Goal: Task Accomplishment & Management: Use online tool/utility

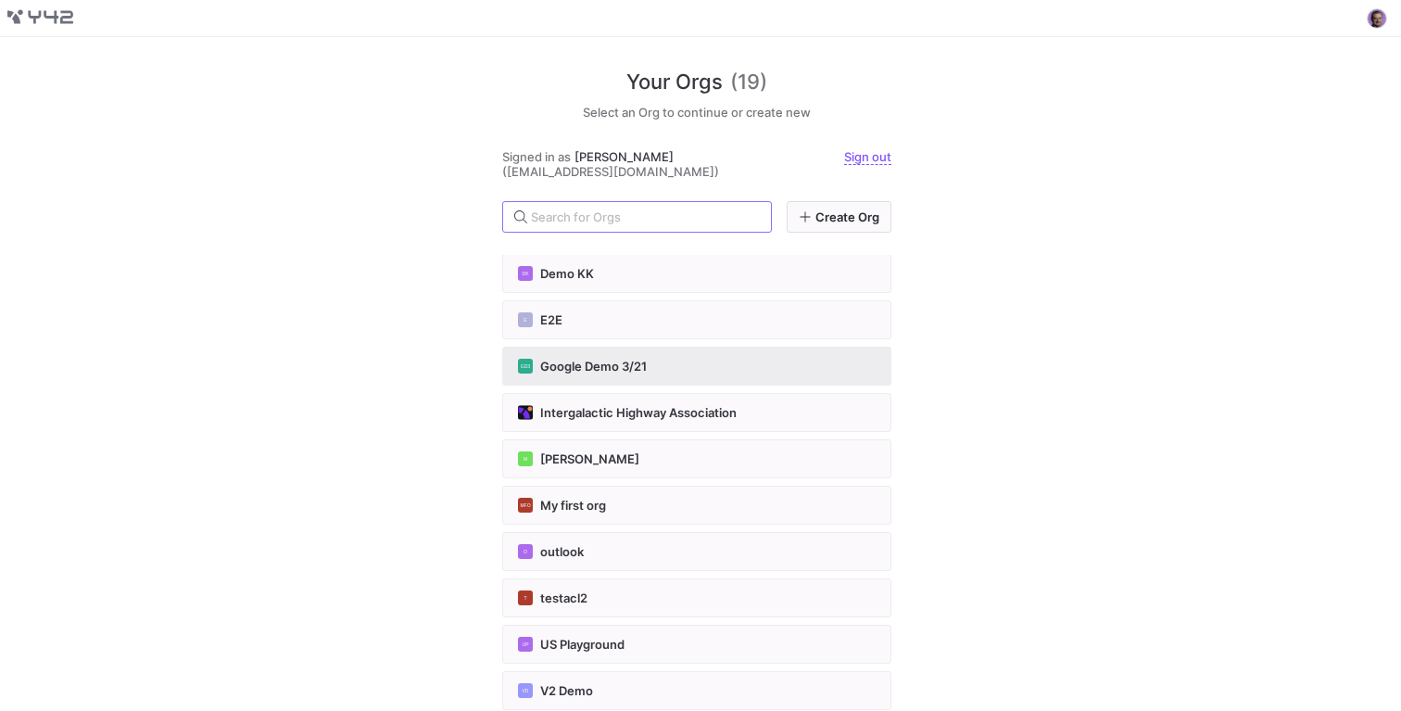
scroll to position [199, 0]
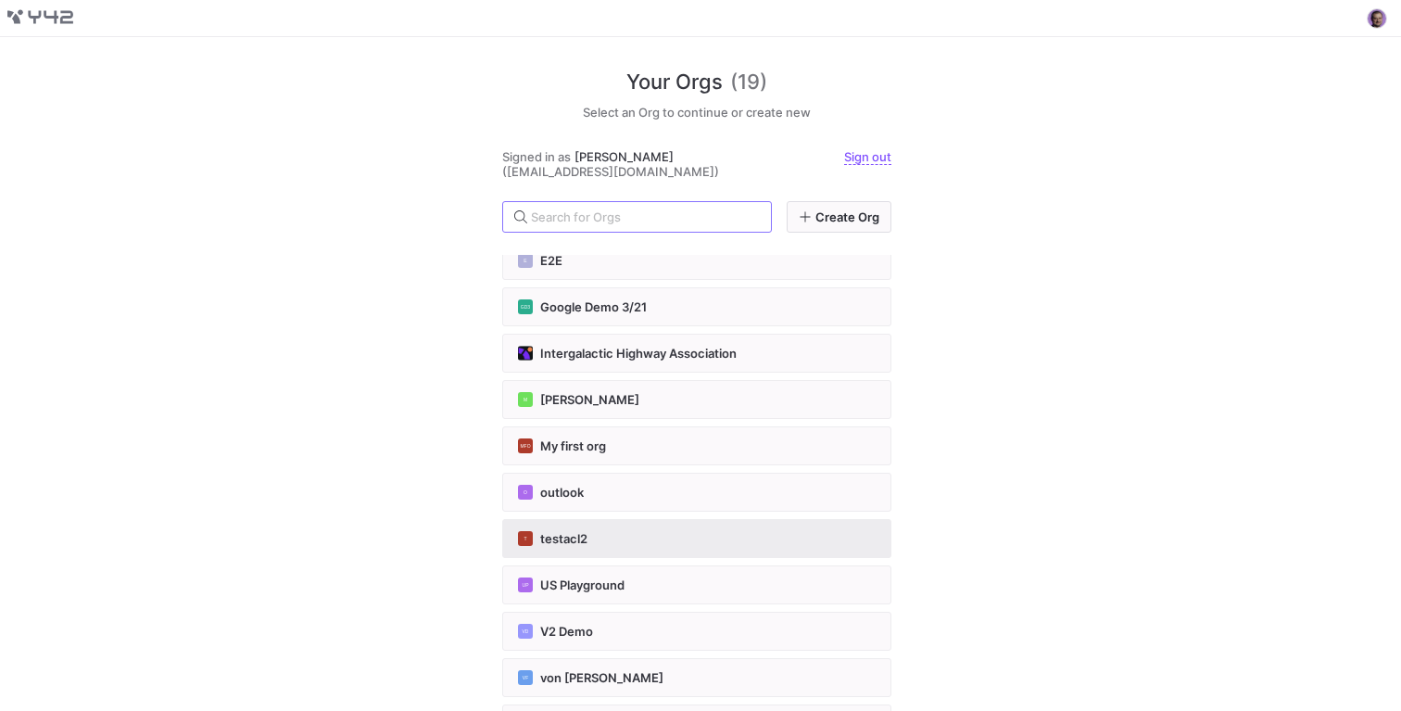
click at [578, 535] on span "testacl2" at bounding box center [563, 538] width 47 height 15
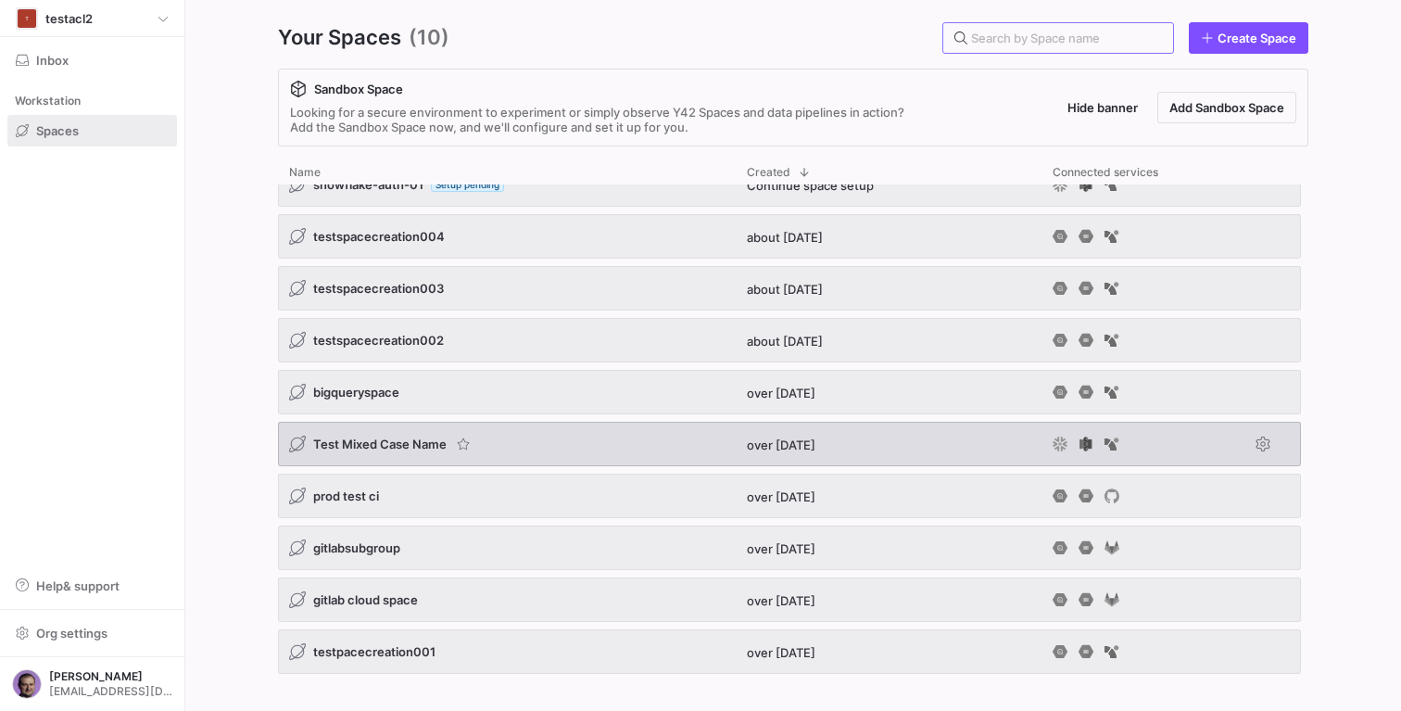
click at [1057, 442] on icon "Press SPACE to select this row." at bounding box center [1060, 443] width 15 height 15
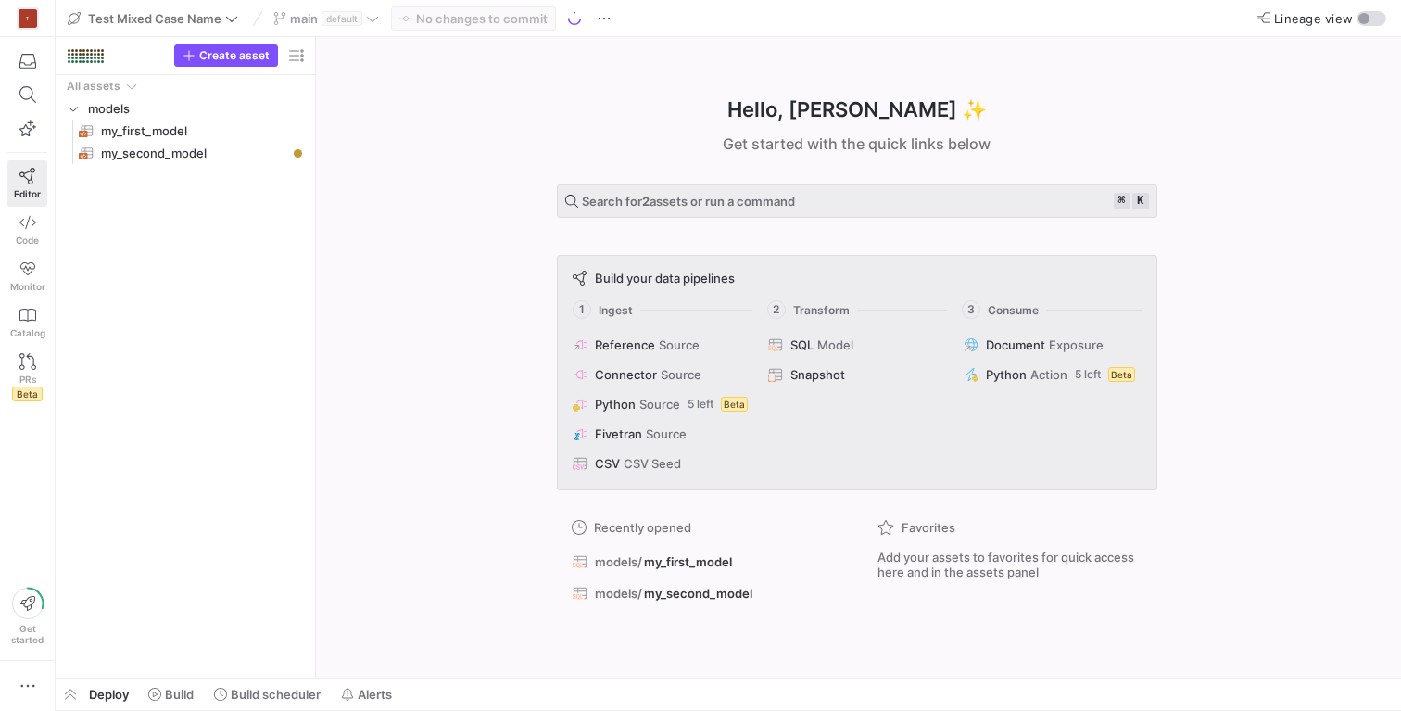
click at [500, 396] on div "Hello, [PERSON_NAME] ✨ Get started with the quick links below Search for 2 asse…" at bounding box center [856, 357] width 1067 height 640
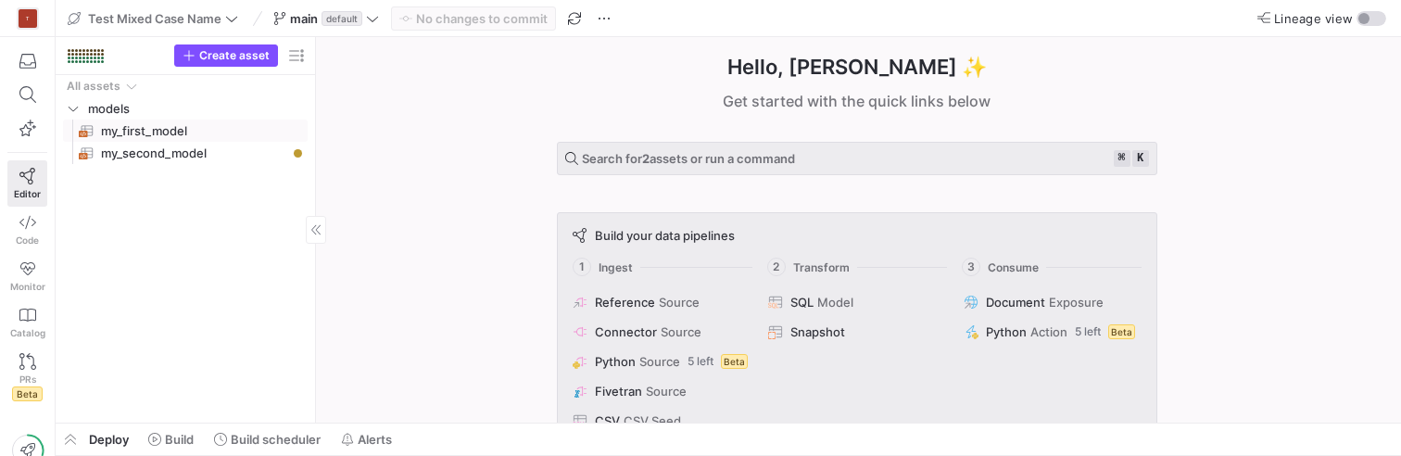
click at [174, 137] on span "my_first_model​​​​​​​​​​" at bounding box center [193, 130] width 185 height 21
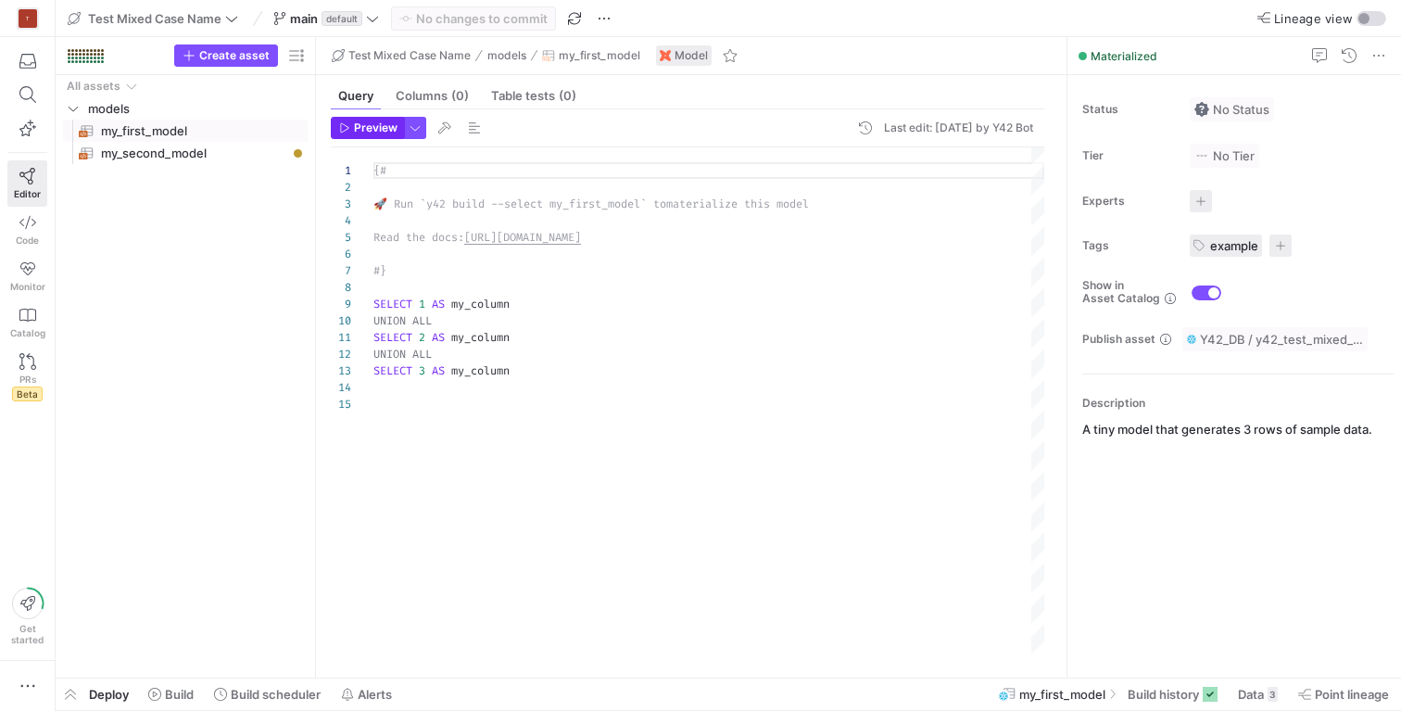
click at [382, 123] on span "Preview" at bounding box center [376, 127] width 44 height 13
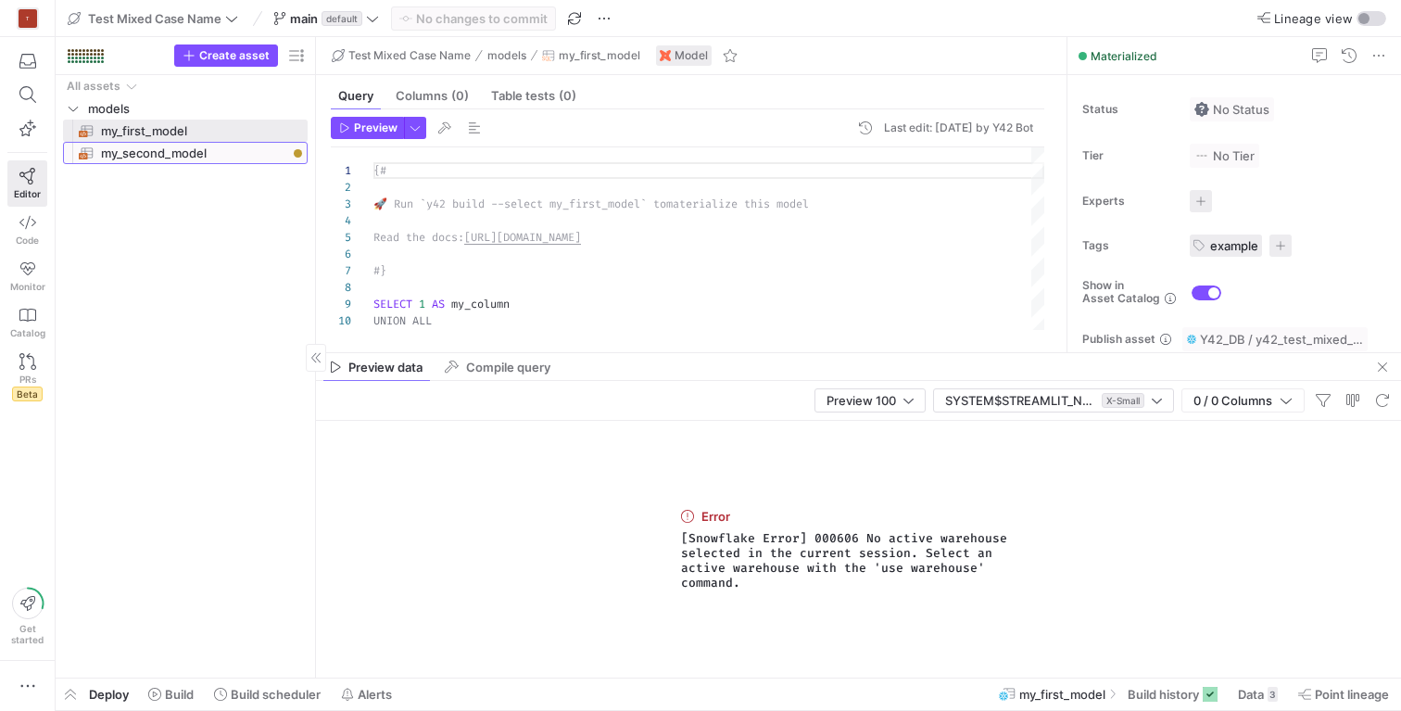
click at [163, 154] on span "my_second_model​​​​​​​​​​" at bounding box center [193, 153] width 185 height 21
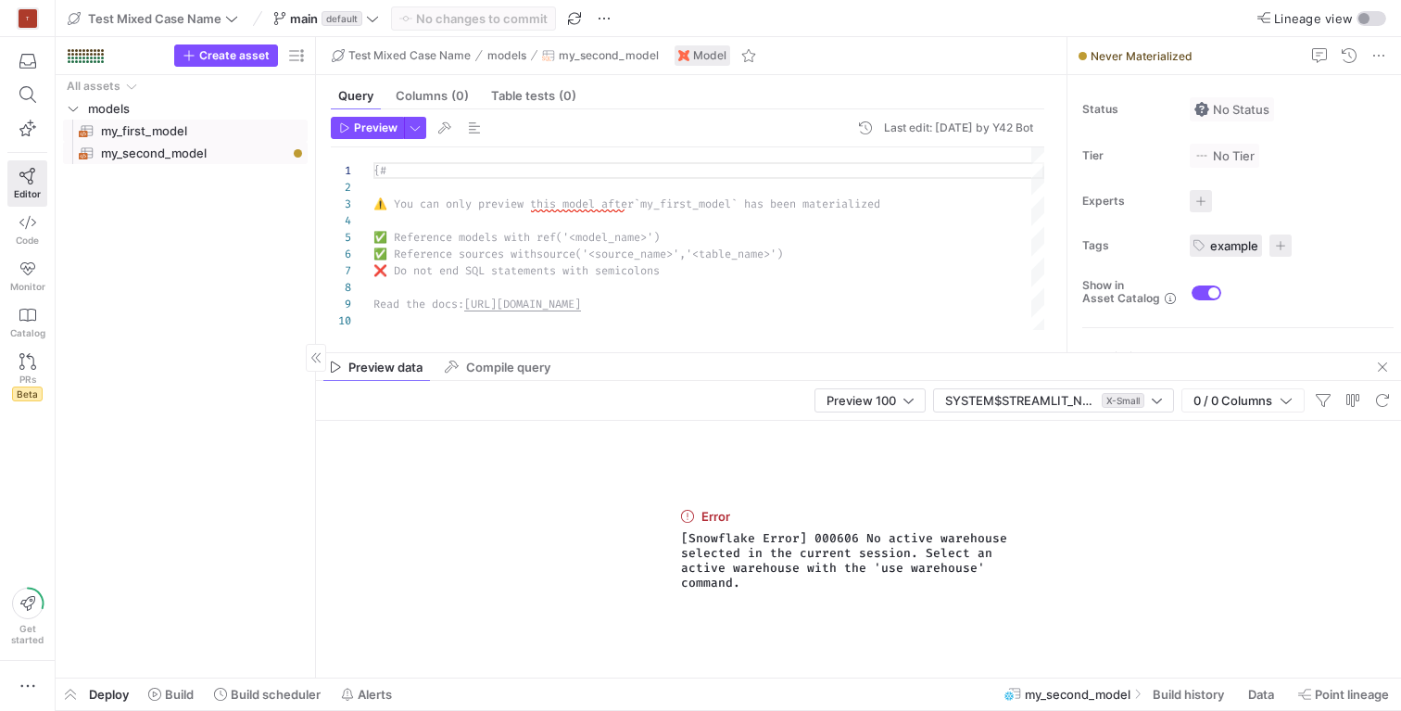
click at [157, 133] on span "my_first_model​​​​​​​​​​" at bounding box center [193, 130] width 185 height 21
type textarea "{# 🚀 Run `y42 build --select my_first_model` to materialize this model Read the…"
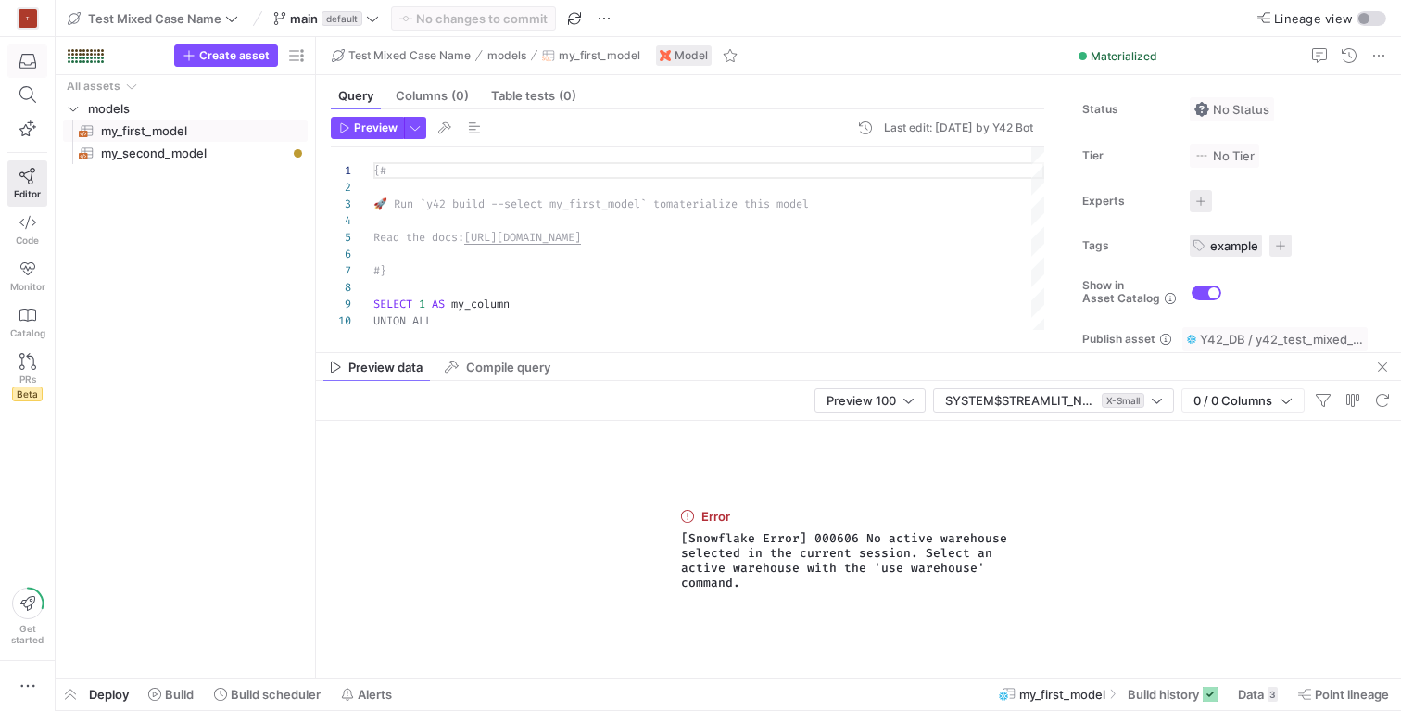
click at [41, 52] on span "button" at bounding box center [27, 61] width 38 height 32
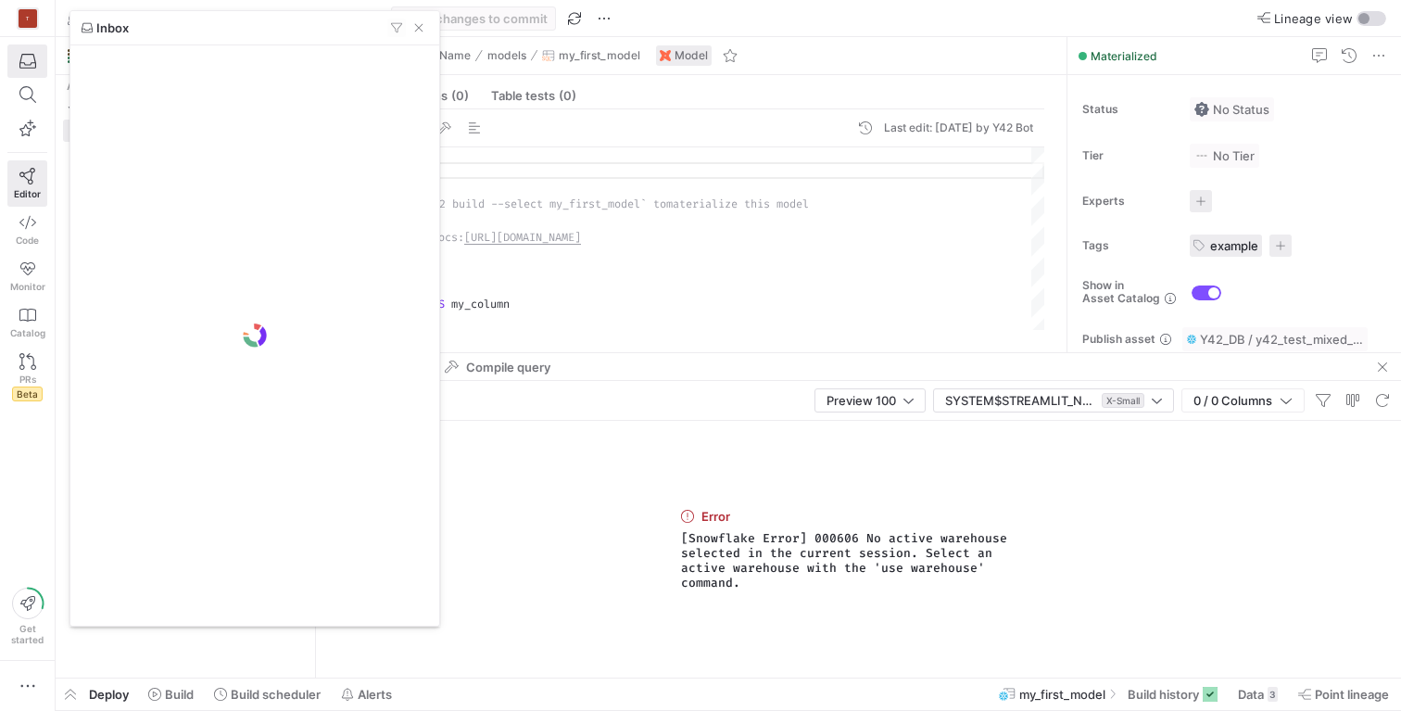
click at [21, 6] on div at bounding box center [700, 355] width 1401 height 711
click at [22, 19] on div "T" at bounding box center [28, 18] width 19 height 19
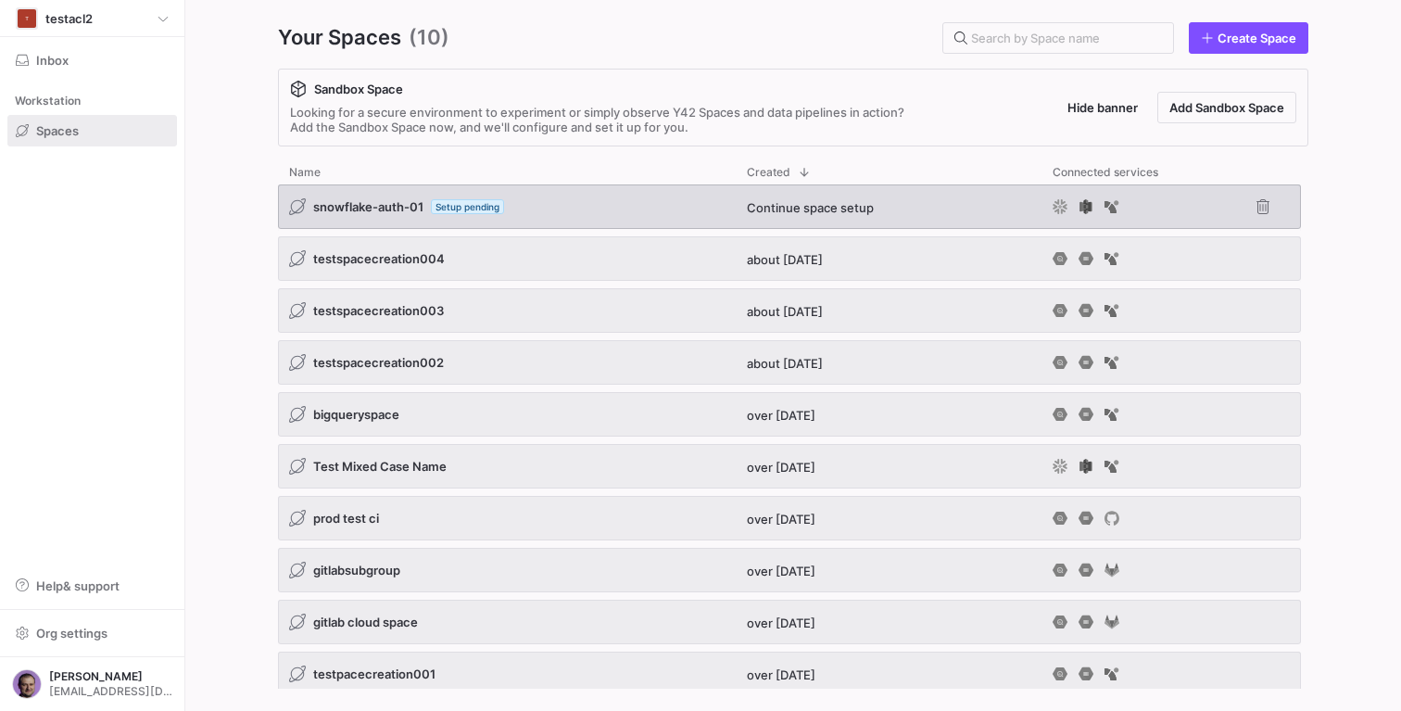
click at [404, 213] on span "snowflake-auth-01" at bounding box center [368, 206] width 110 height 15
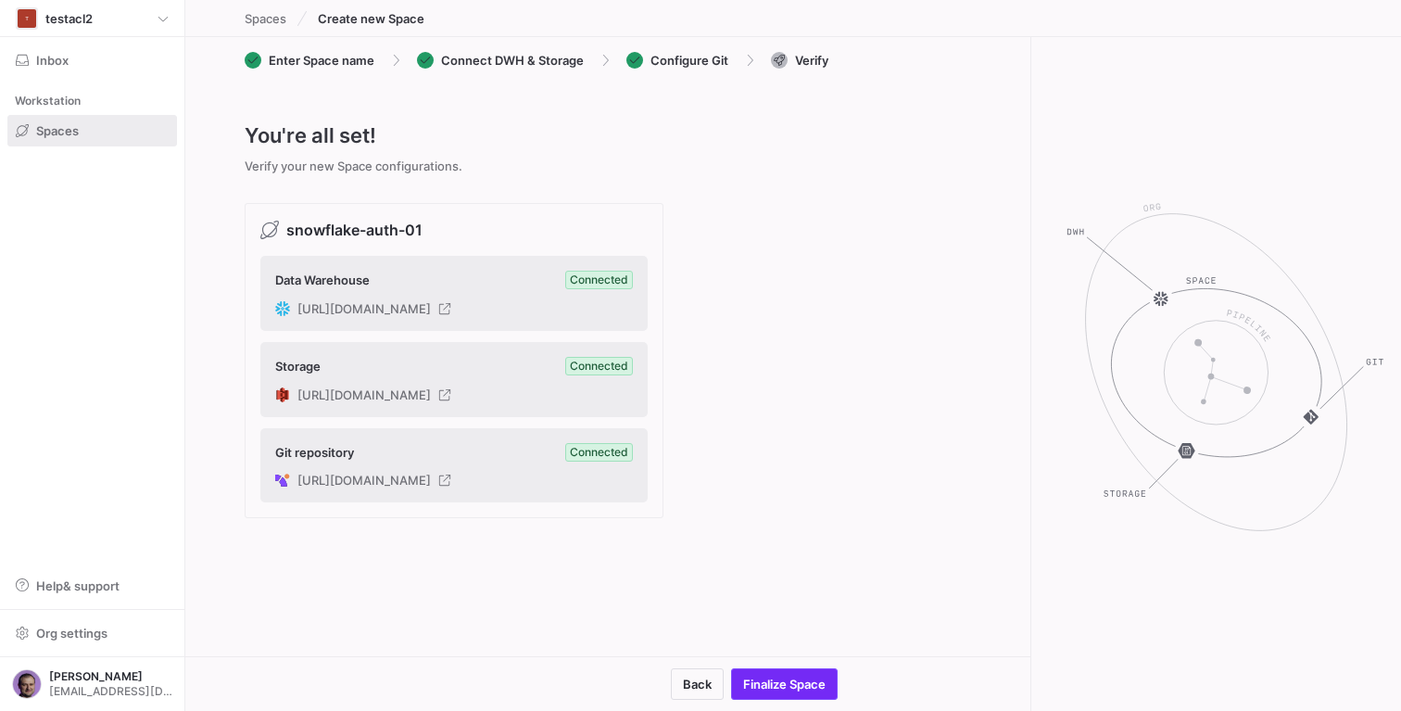
click at [780, 677] on span "Finalize Space" at bounding box center [784, 684] width 82 height 15
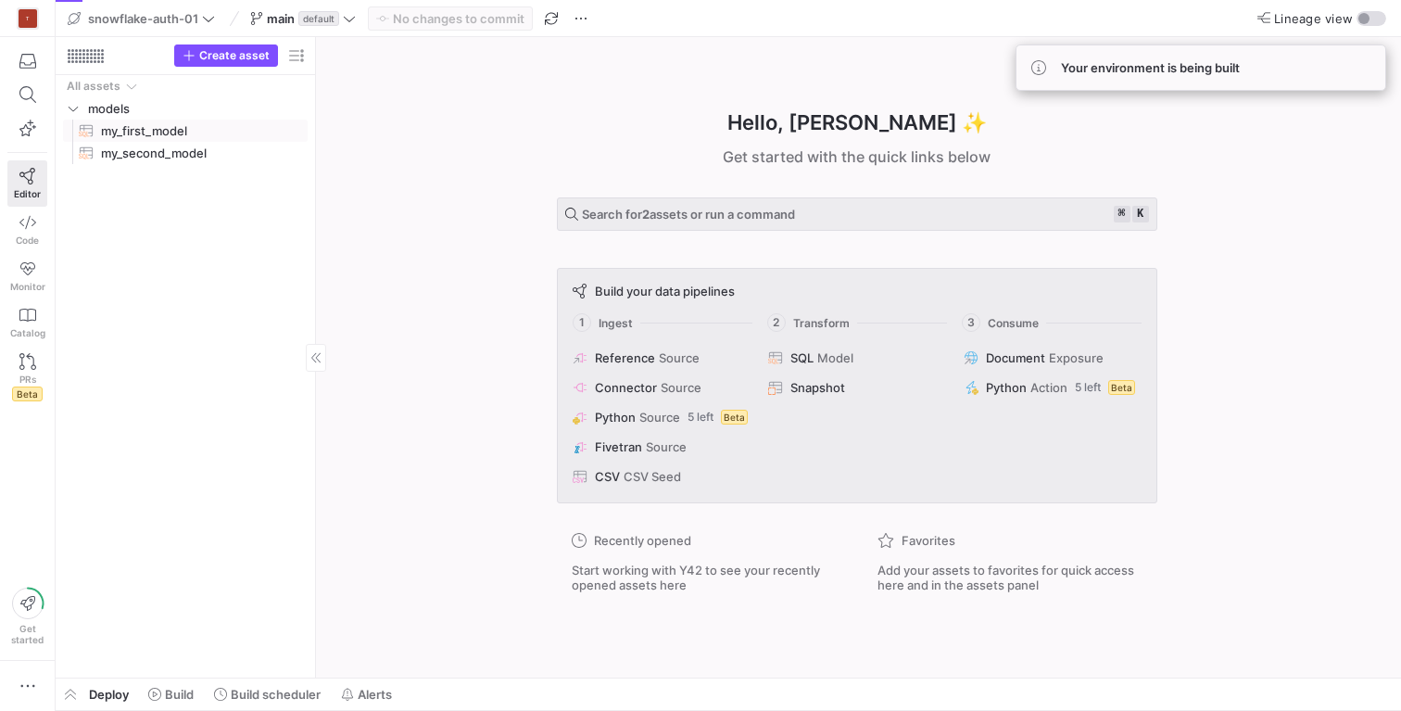
click at [160, 133] on span "my_first_model​​​​​​​​​​" at bounding box center [193, 130] width 185 height 21
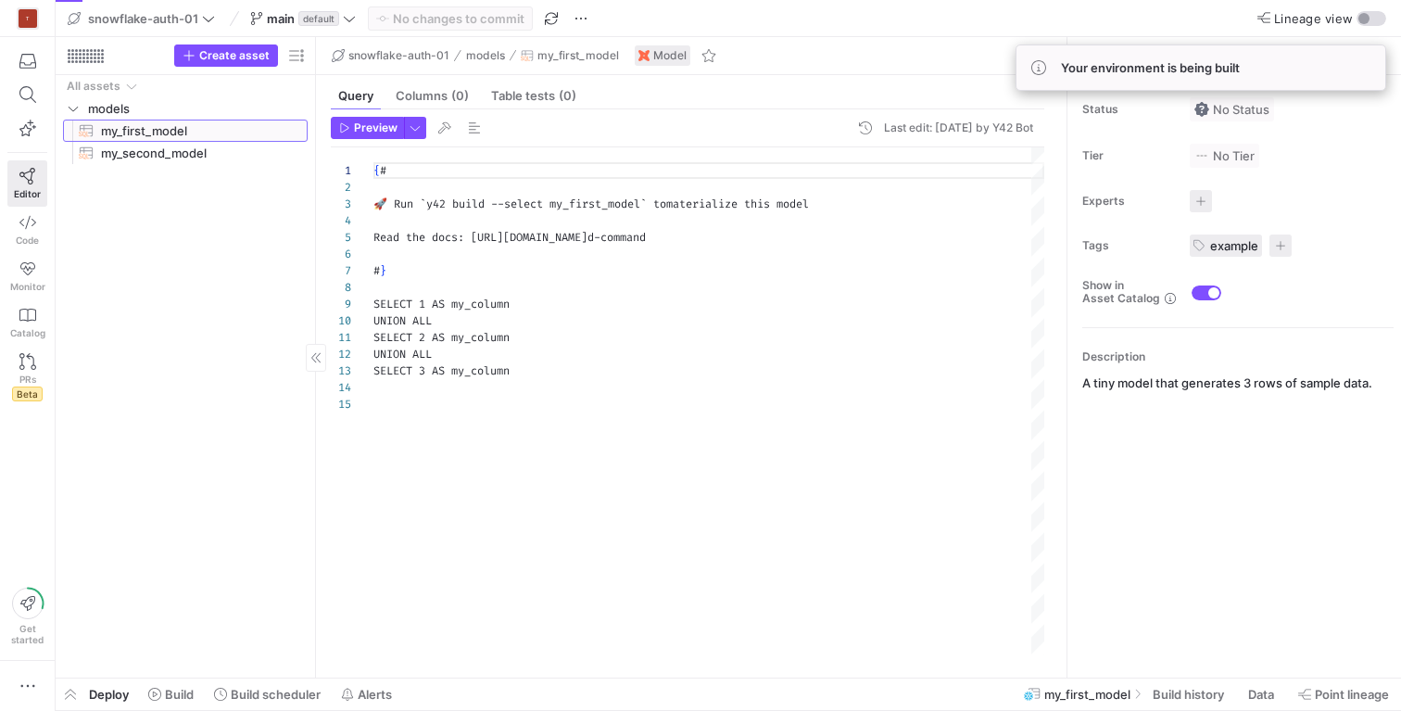
scroll to position [167, 0]
click at [361, 123] on span "Preview" at bounding box center [376, 127] width 44 height 13
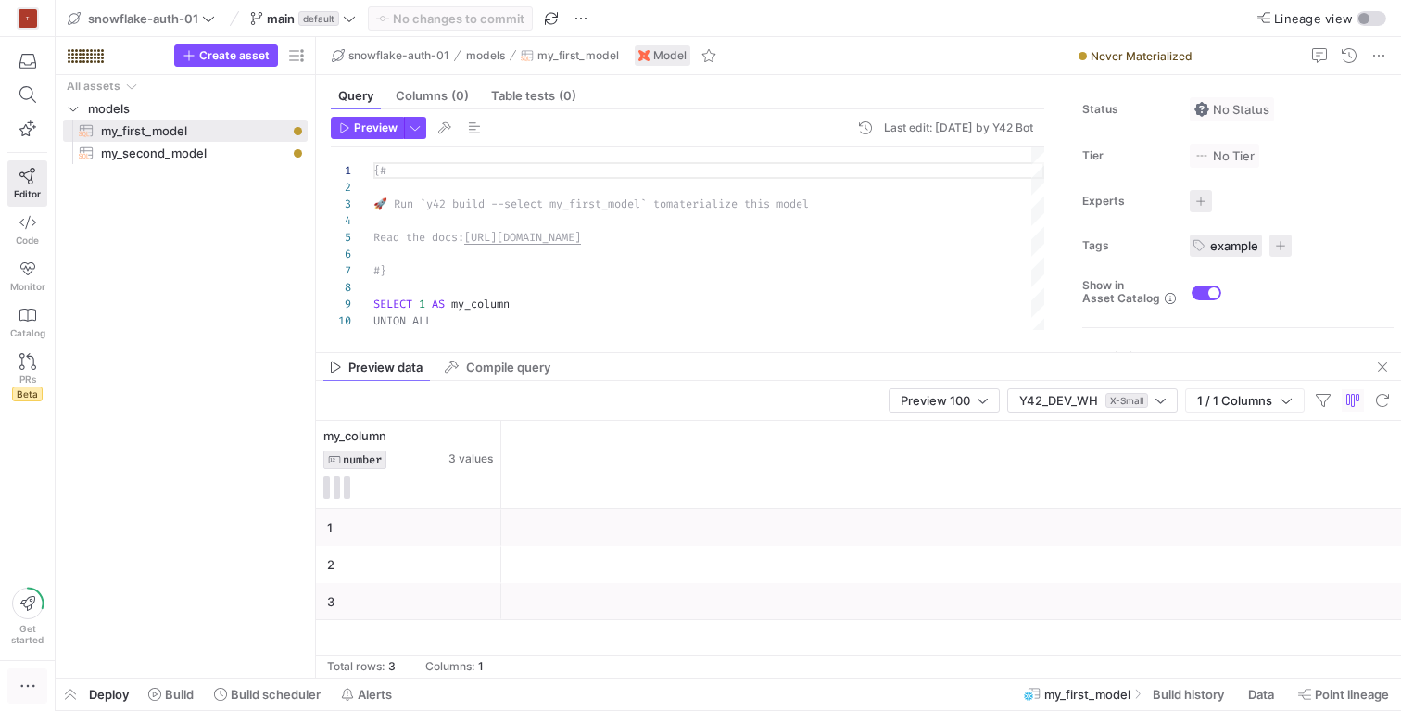
click at [19, 681] on icon "button" at bounding box center [28, 686] width 19 height 19
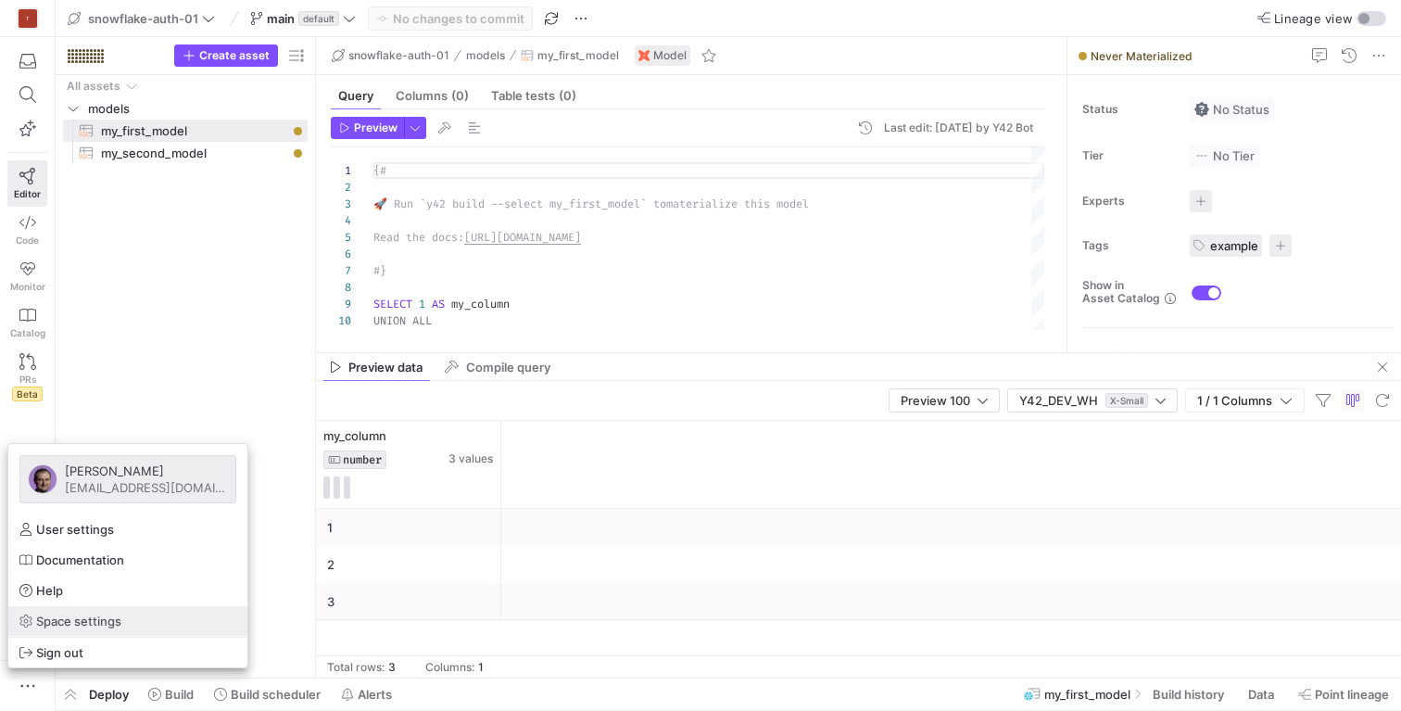
click at [69, 624] on span "Space settings" at bounding box center [78, 620] width 85 height 15
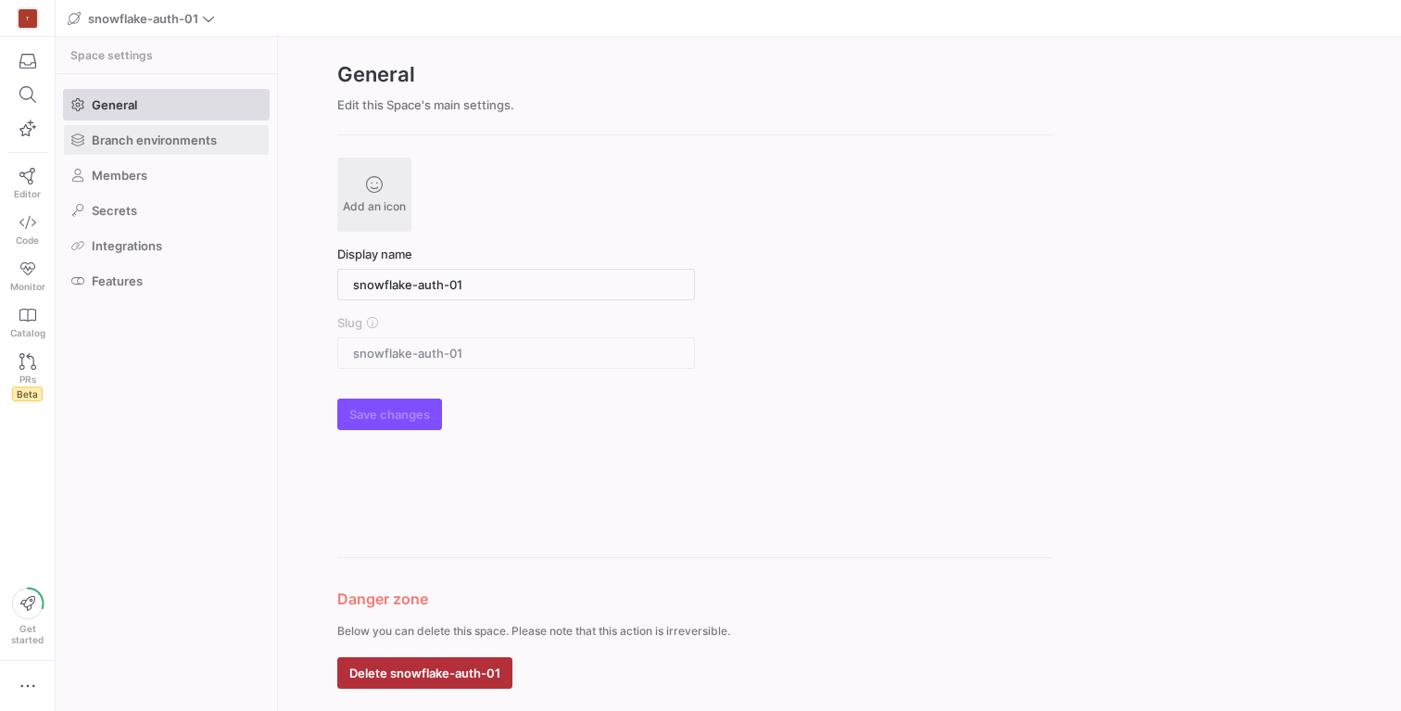
click at [150, 135] on span "Branch environments" at bounding box center [154, 140] width 125 height 15
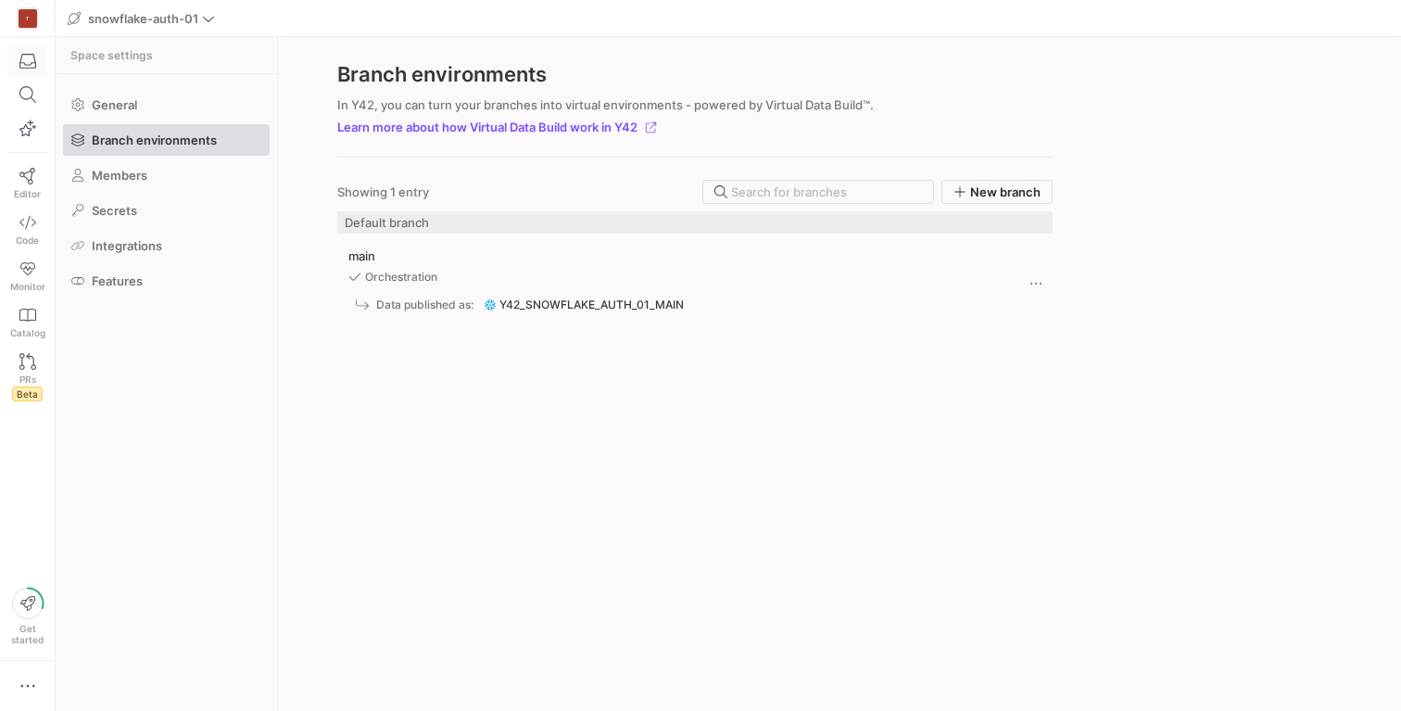
click at [36, 56] on div "button" at bounding box center [27, 61] width 23 height 17
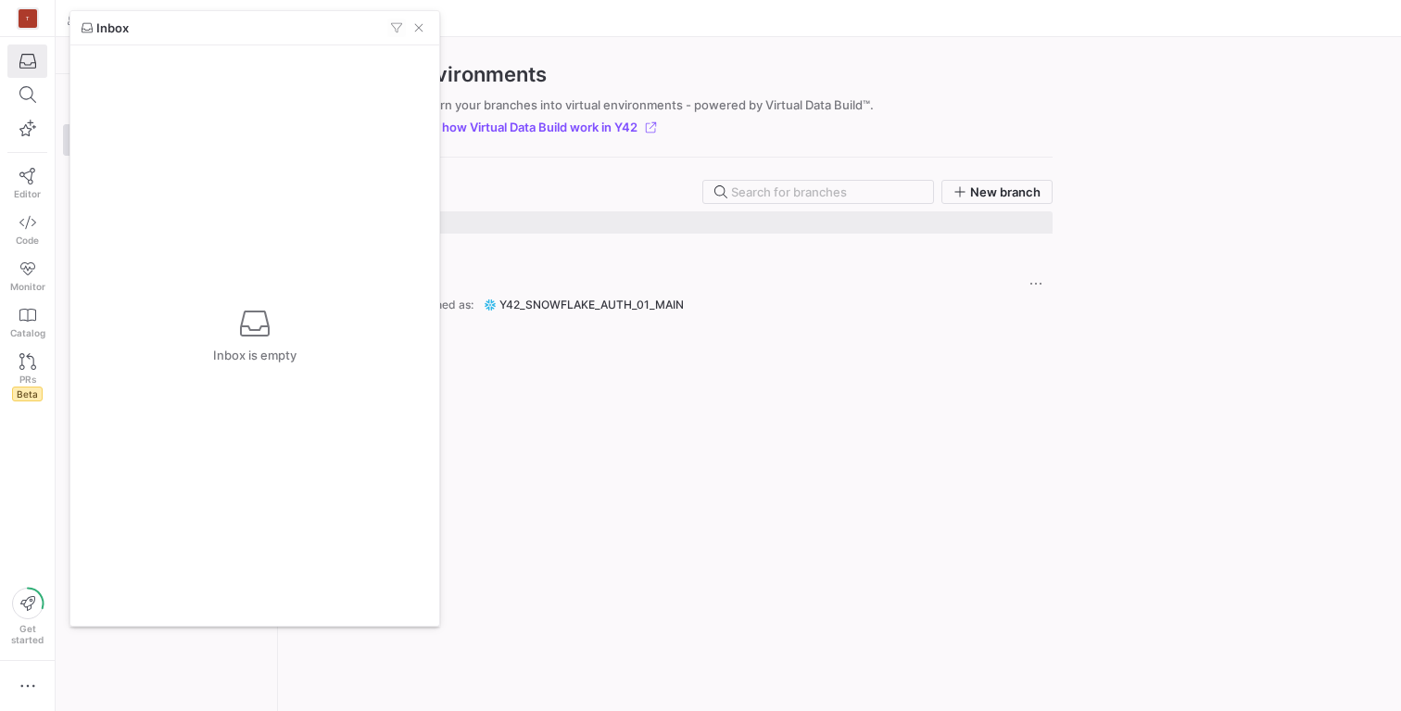
click at [709, 262] on div at bounding box center [700, 355] width 1401 height 711
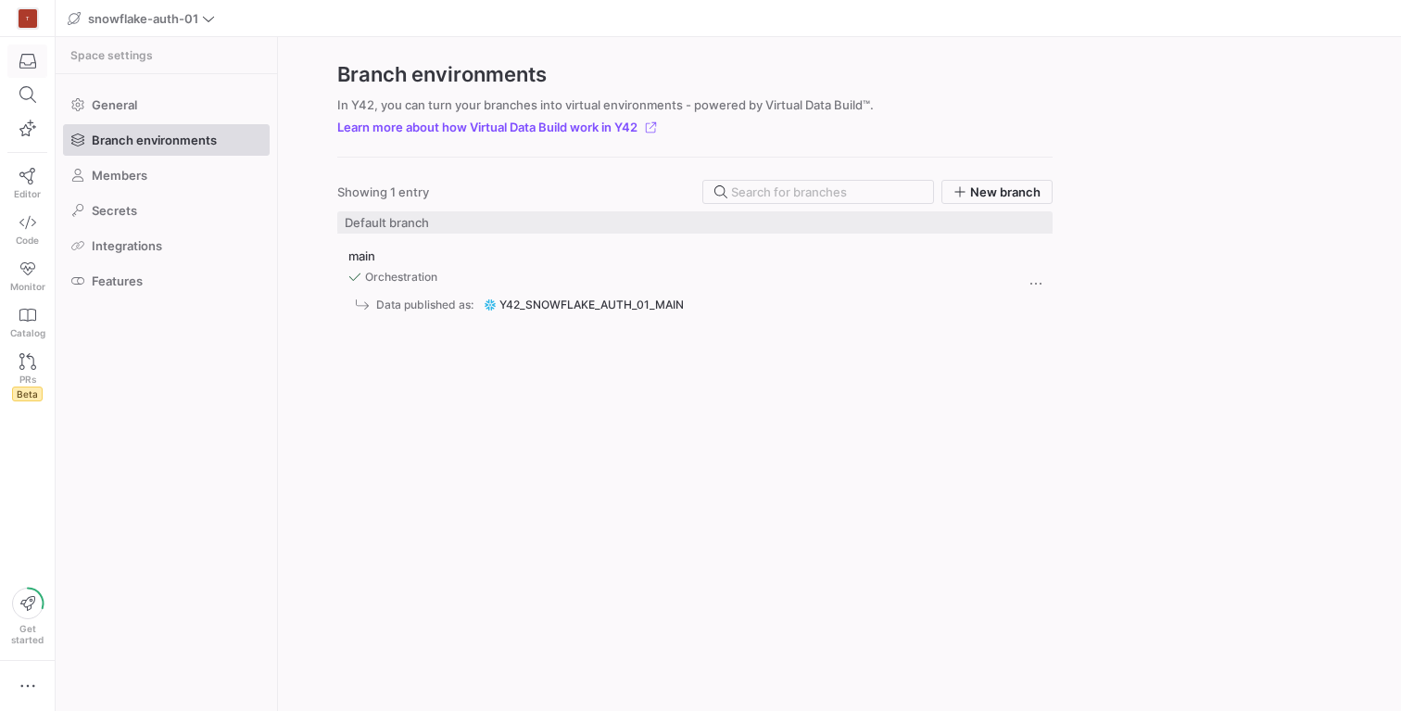
click at [25, 57] on icon "button" at bounding box center [27, 61] width 17 height 17
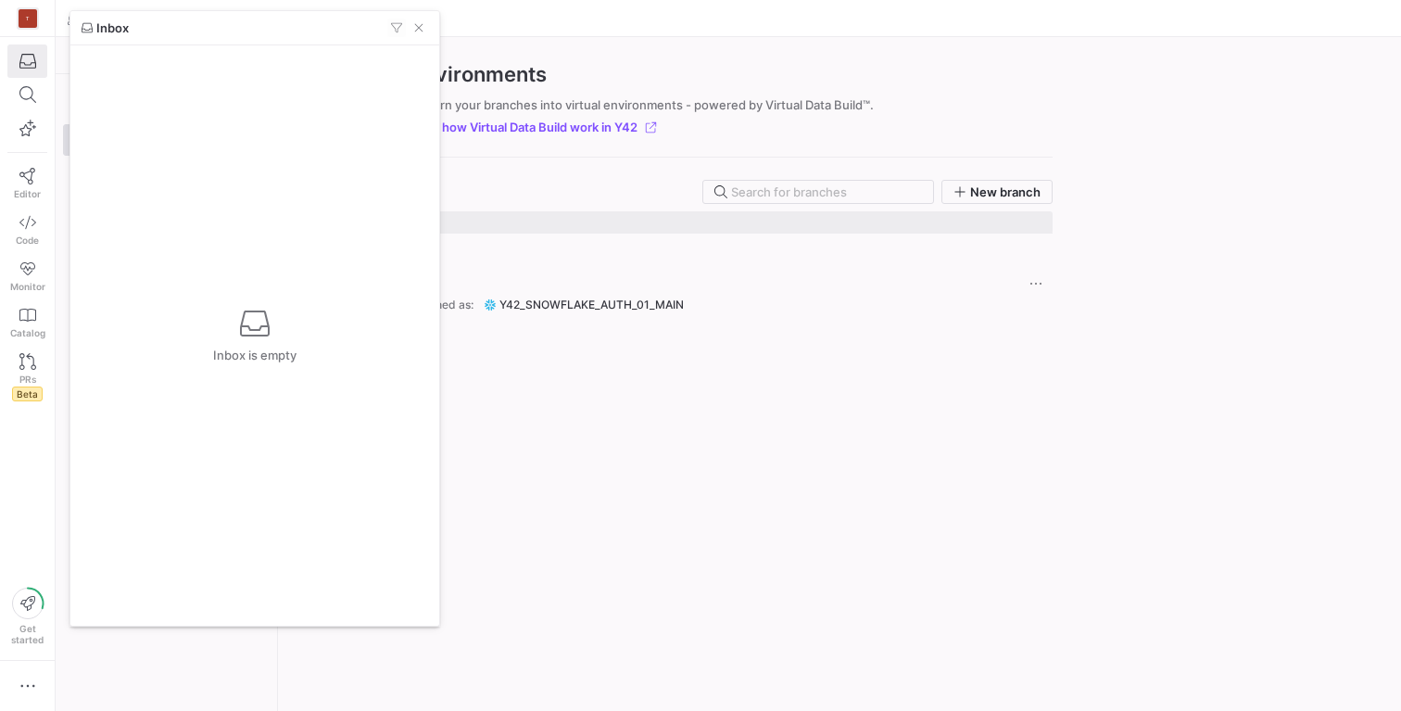
click at [561, 273] on div at bounding box center [700, 355] width 1401 height 711
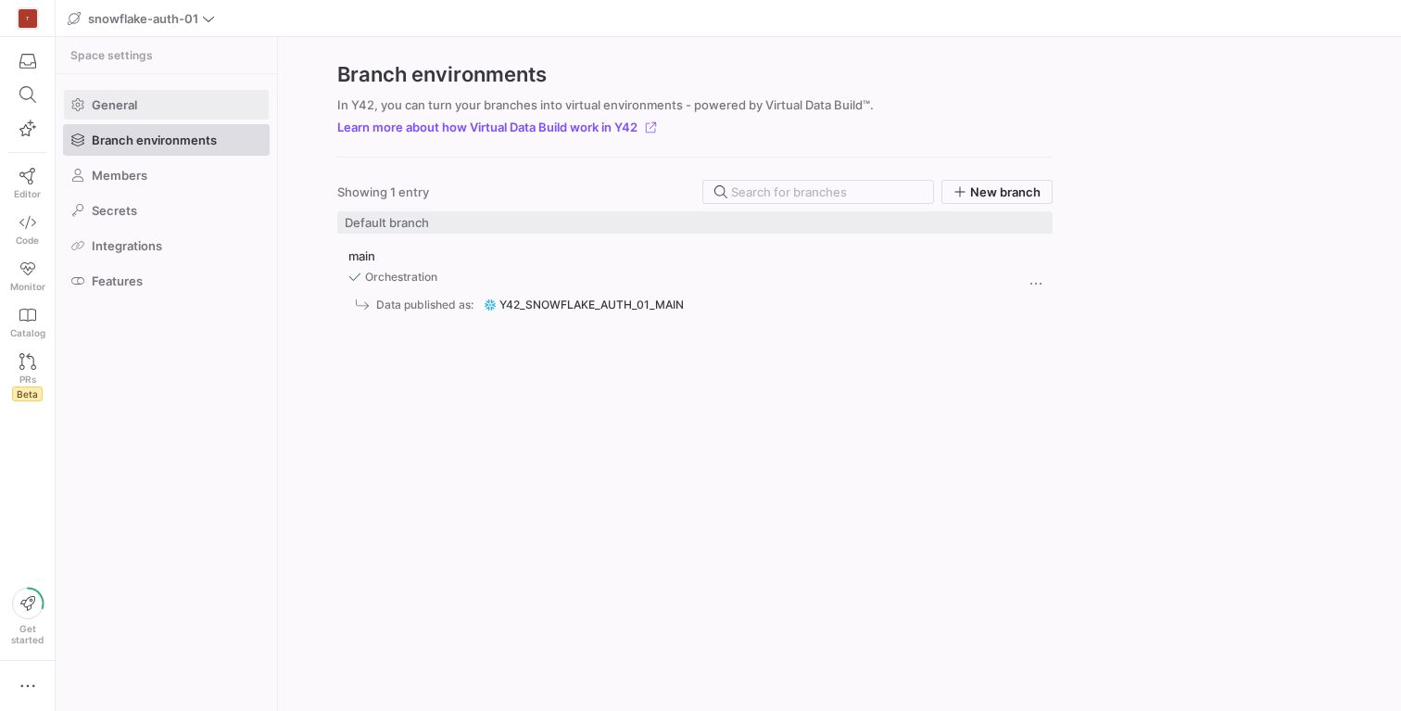
click at [121, 94] on span at bounding box center [166, 105] width 205 height 30
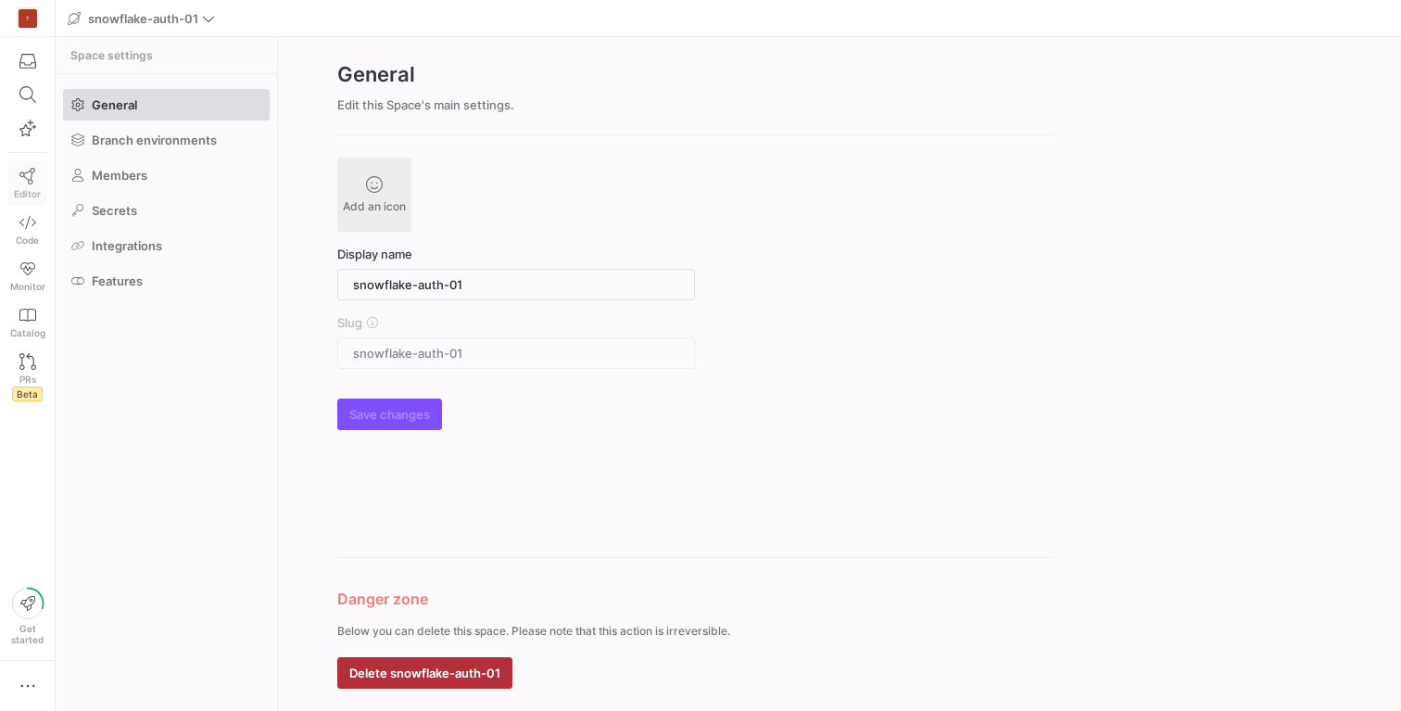
click at [33, 177] on icon at bounding box center [27, 176] width 17 height 17
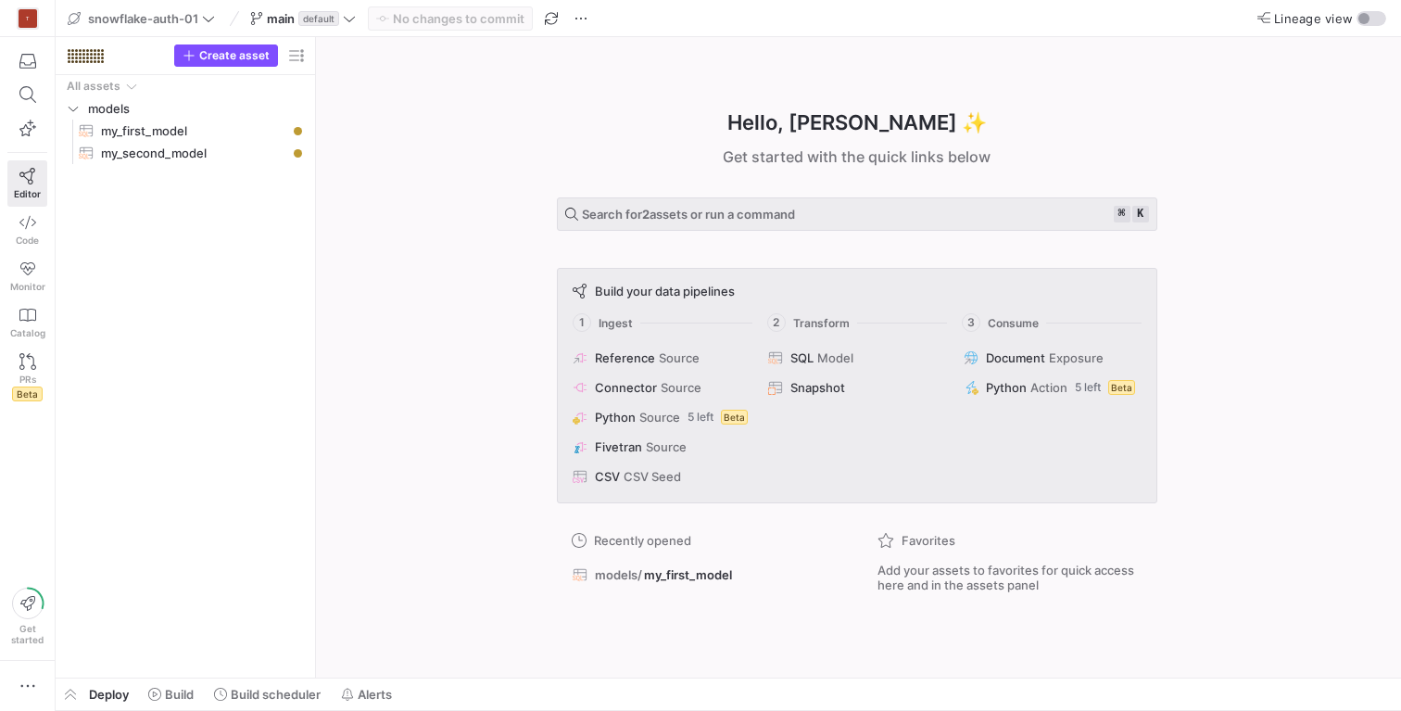
click at [398, 229] on div "Hello, [PERSON_NAME] ✨ Get started with the quick links below Search for 2 asse…" at bounding box center [856, 357] width 1067 height 640
click at [213, 118] on span "models" at bounding box center [174, 108] width 172 height 21
click at [185, 108] on span "models" at bounding box center [174, 108] width 172 height 21
click at [158, 125] on span "my_first_model​​​​​​​​​​" at bounding box center [193, 130] width 185 height 21
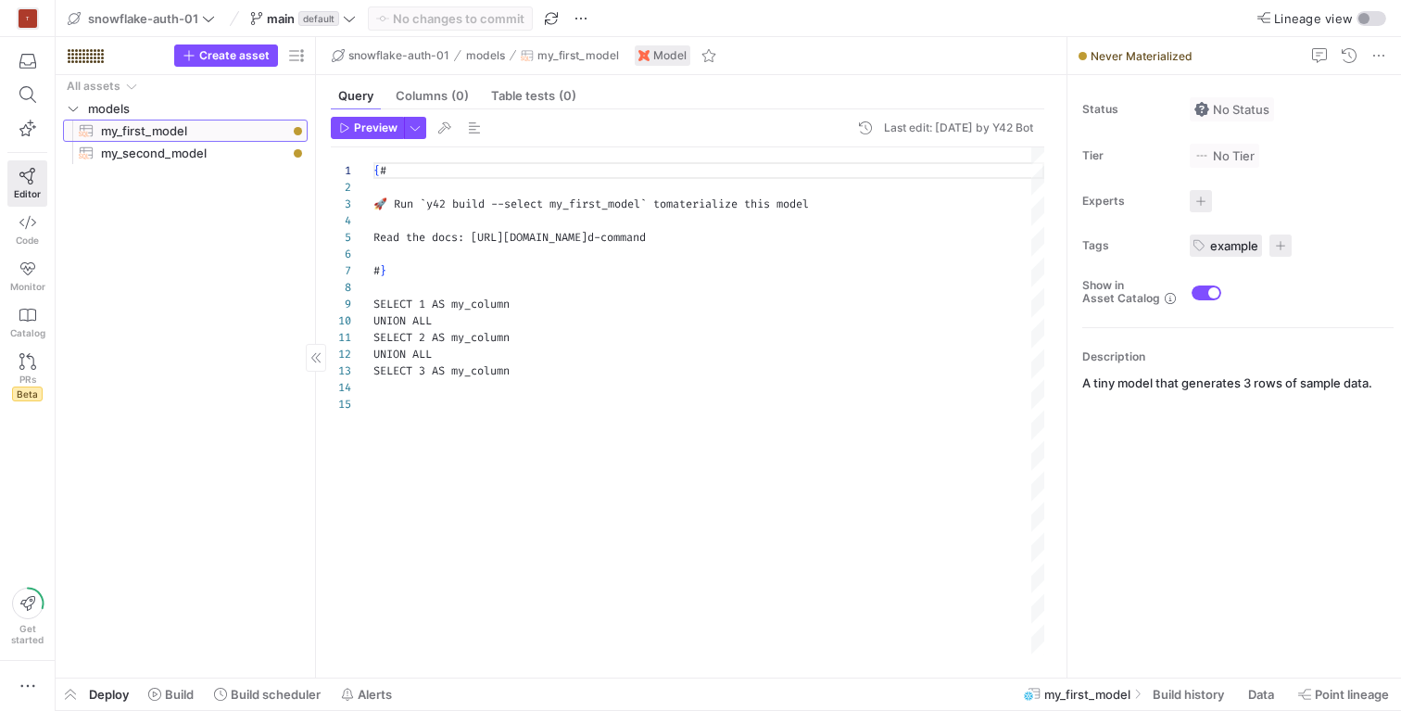
scroll to position [167, 0]
click at [70, 692] on span "button" at bounding box center [71, 694] width 30 height 32
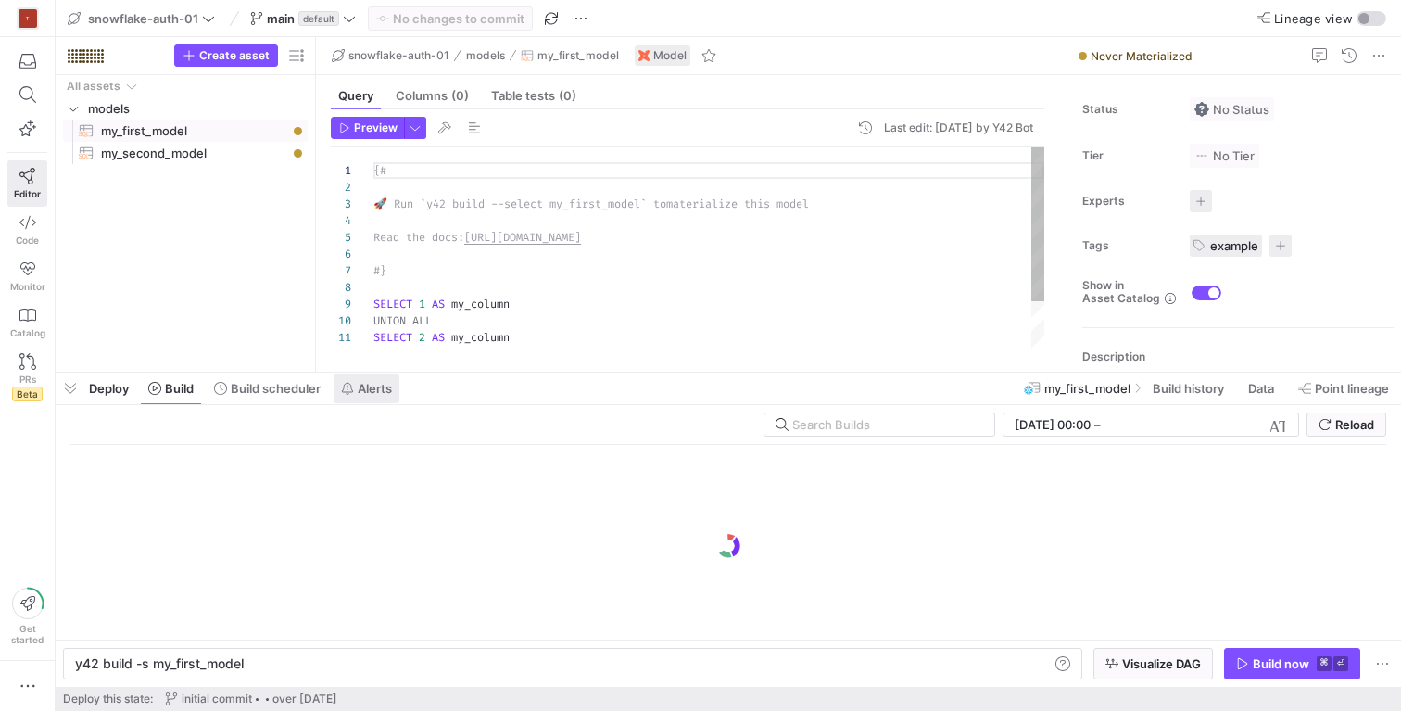
scroll to position [0, 167]
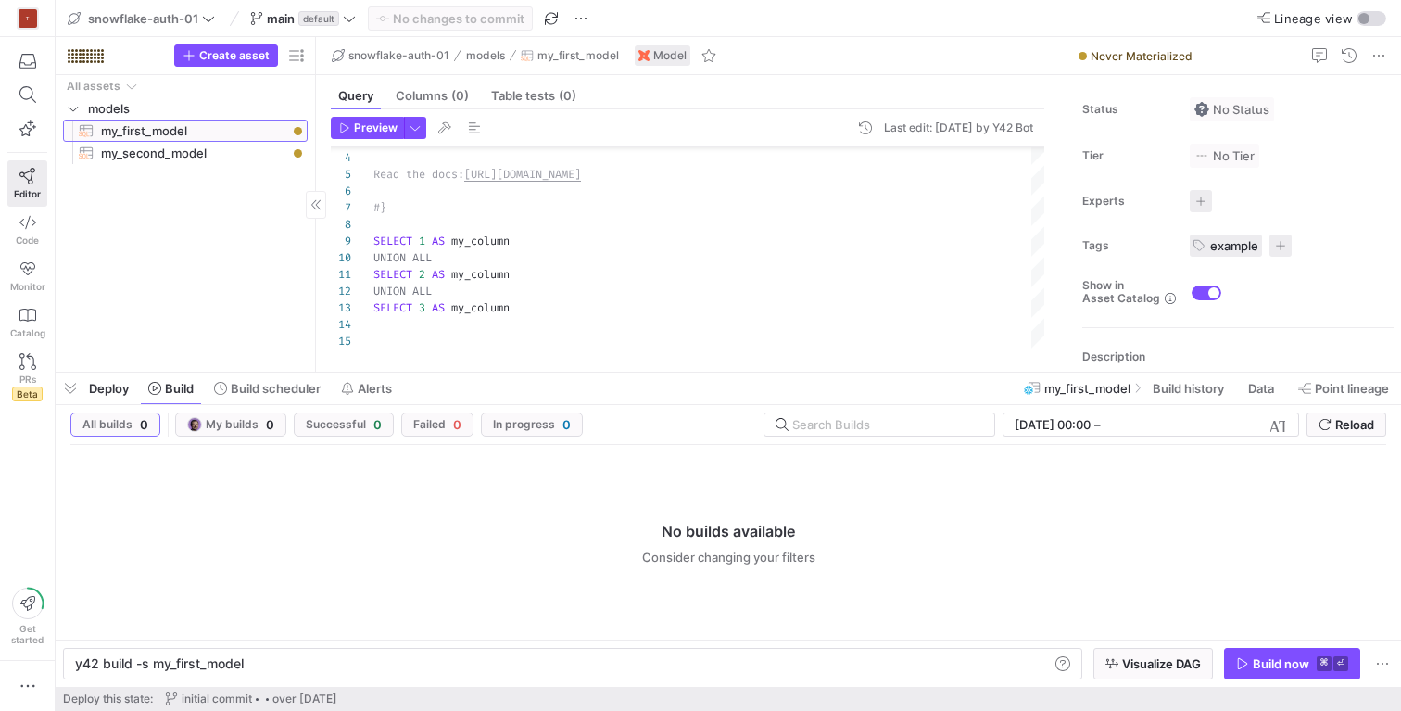
click at [261, 132] on span "my_first_model​​​​​​​​​​" at bounding box center [193, 130] width 185 height 21
click at [1258, 669] on div "Build now" at bounding box center [1281, 663] width 57 height 15
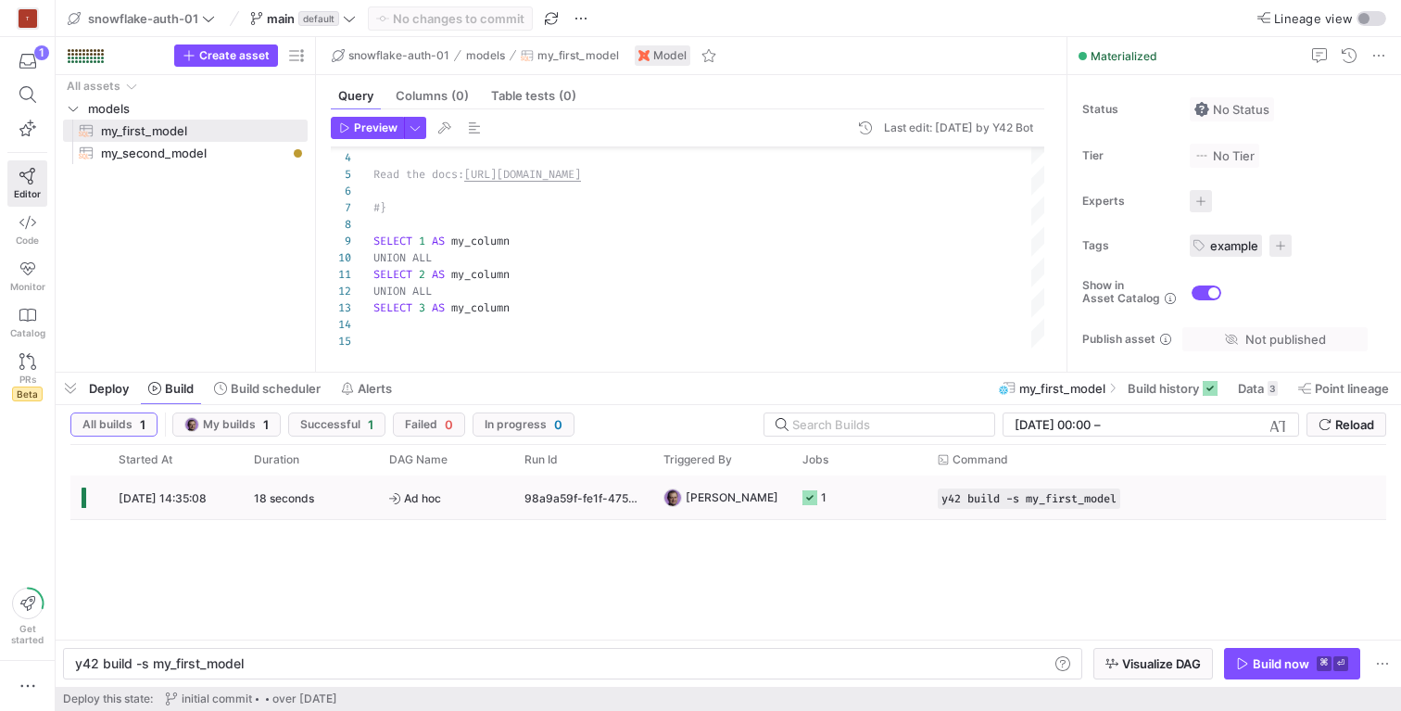
click at [171, 495] on span "[DATE] 14:35:08" at bounding box center [163, 498] width 88 height 14
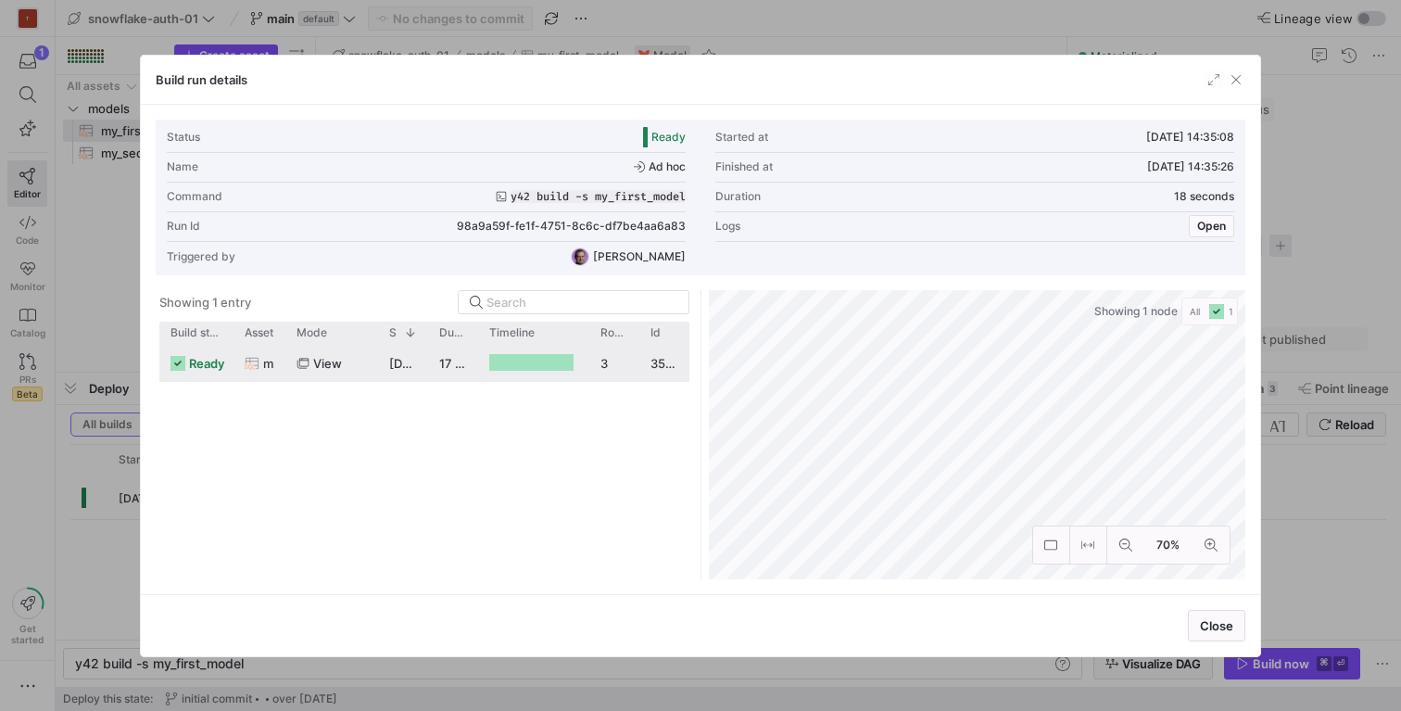
click at [285, 365] on div "view" at bounding box center [331, 363] width 93 height 36
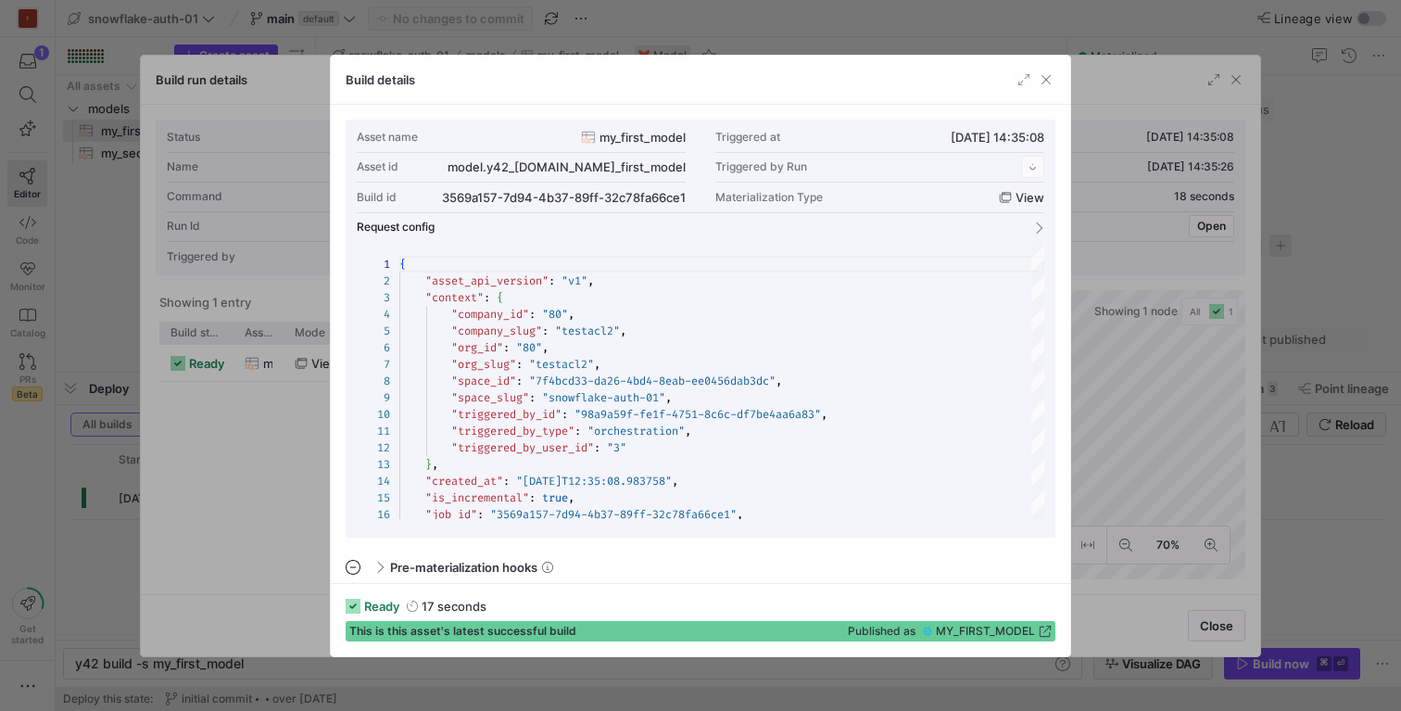
scroll to position [167, 0]
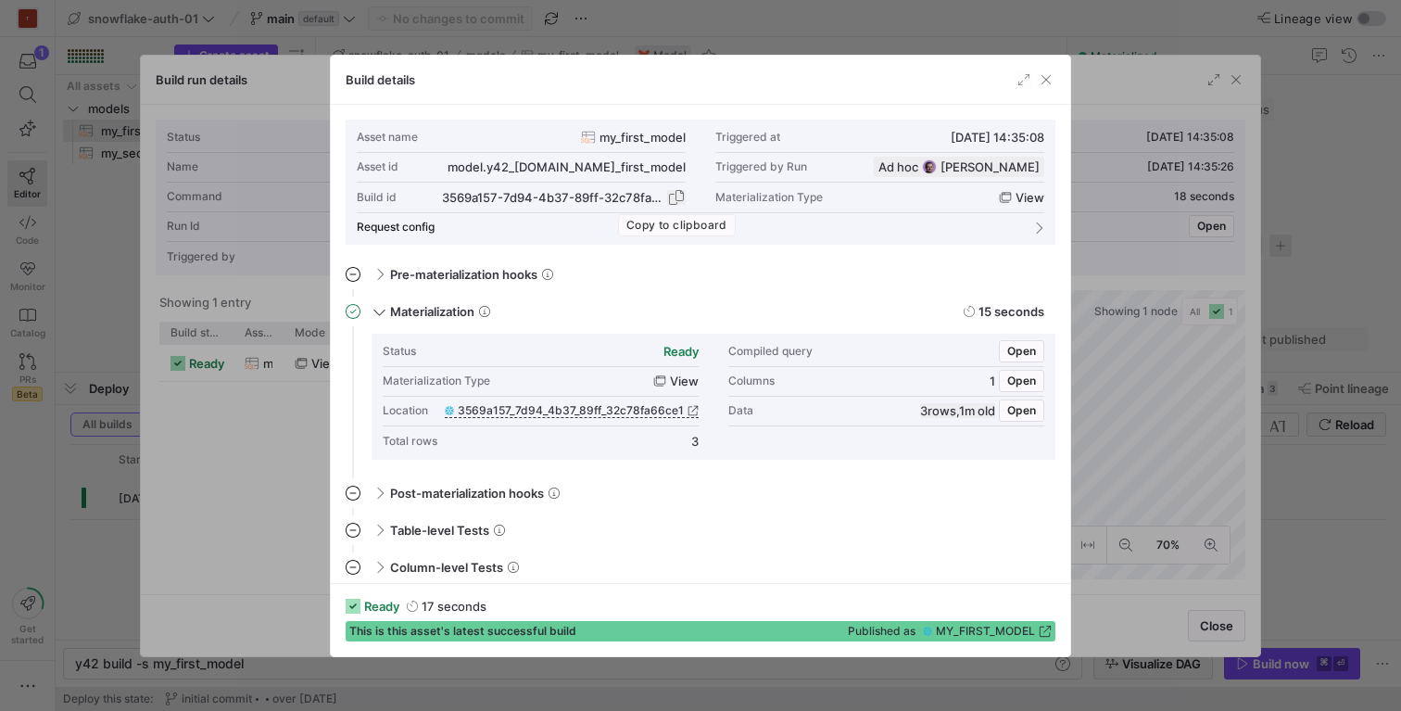
click at [679, 196] on span "button" at bounding box center [676, 197] width 19 height 19
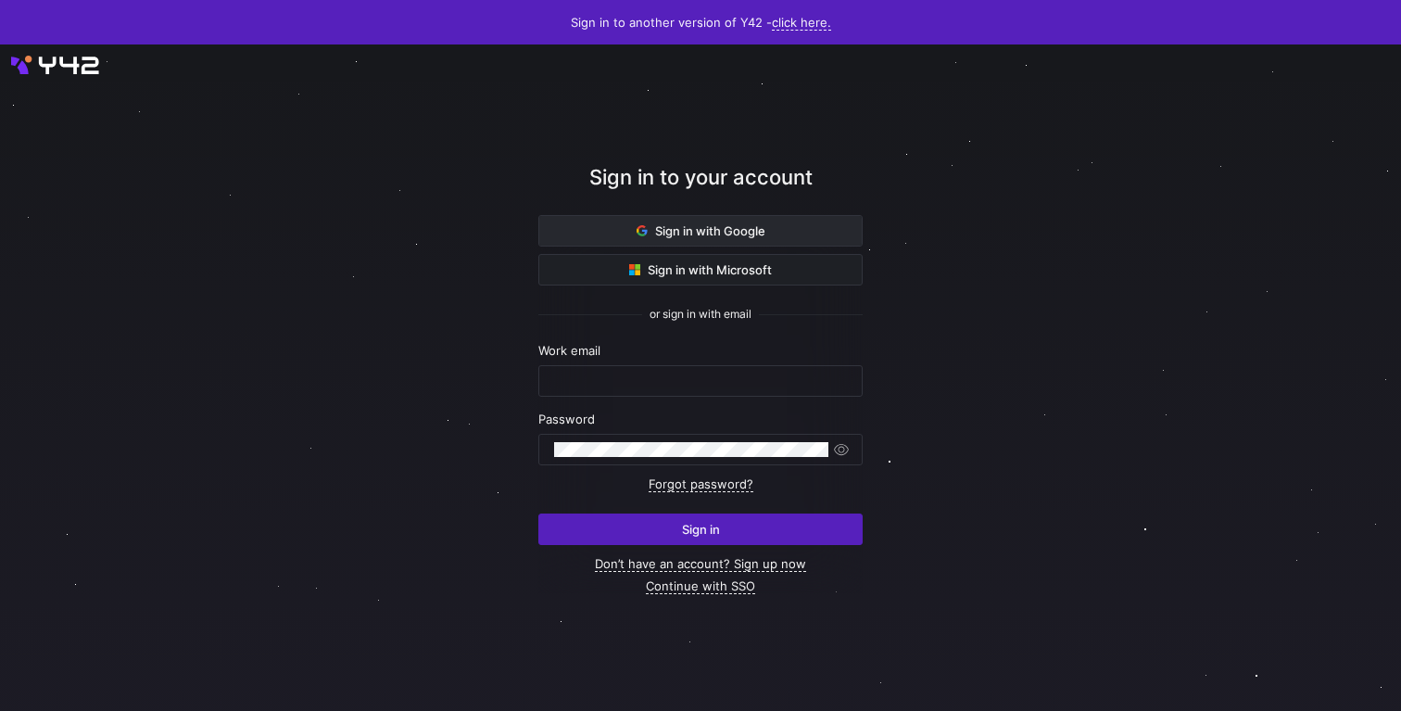
click at [661, 231] on span "Sign in with Google" at bounding box center [701, 230] width 129 height 15
